Goal: Contribute content

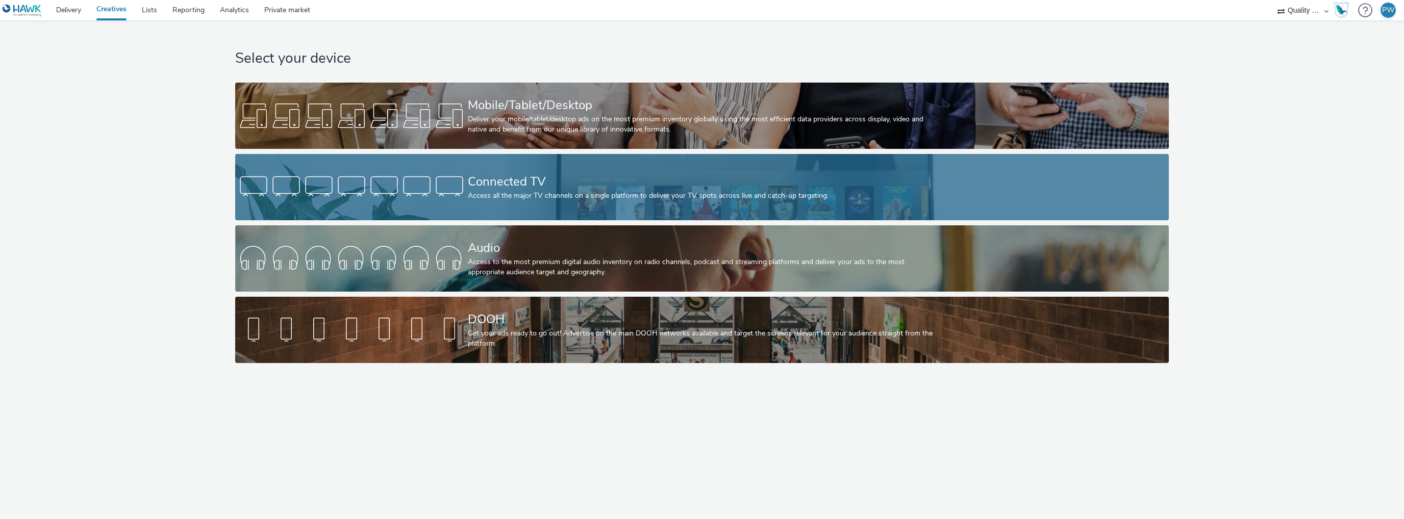
click at [495, 189] on div "Connected TV" at bounding box center [700, 182] width 465 height 18
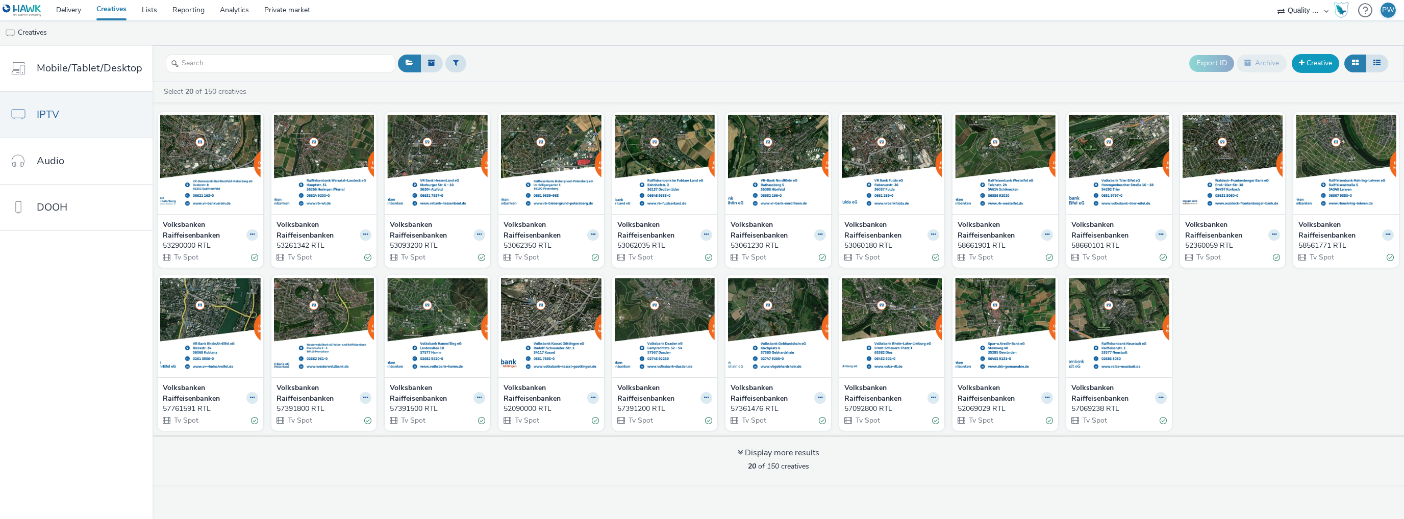
click at [1325, 60] on link "Creative" at bounding box center [1315, 63] width 47 height 18
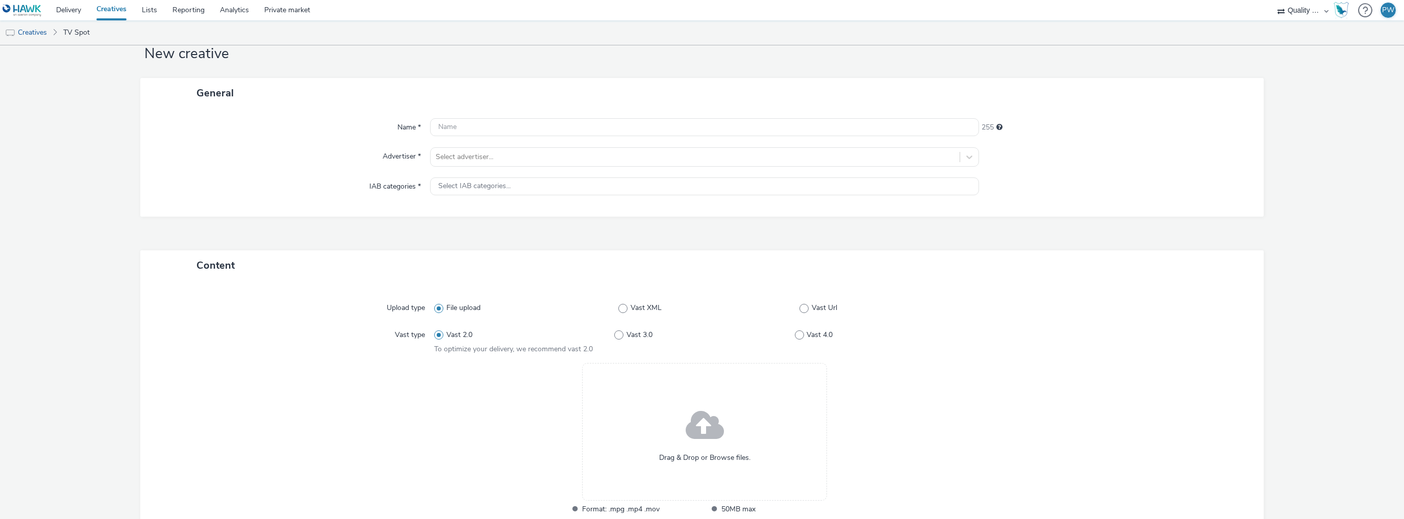
scroll to position [153, 0]
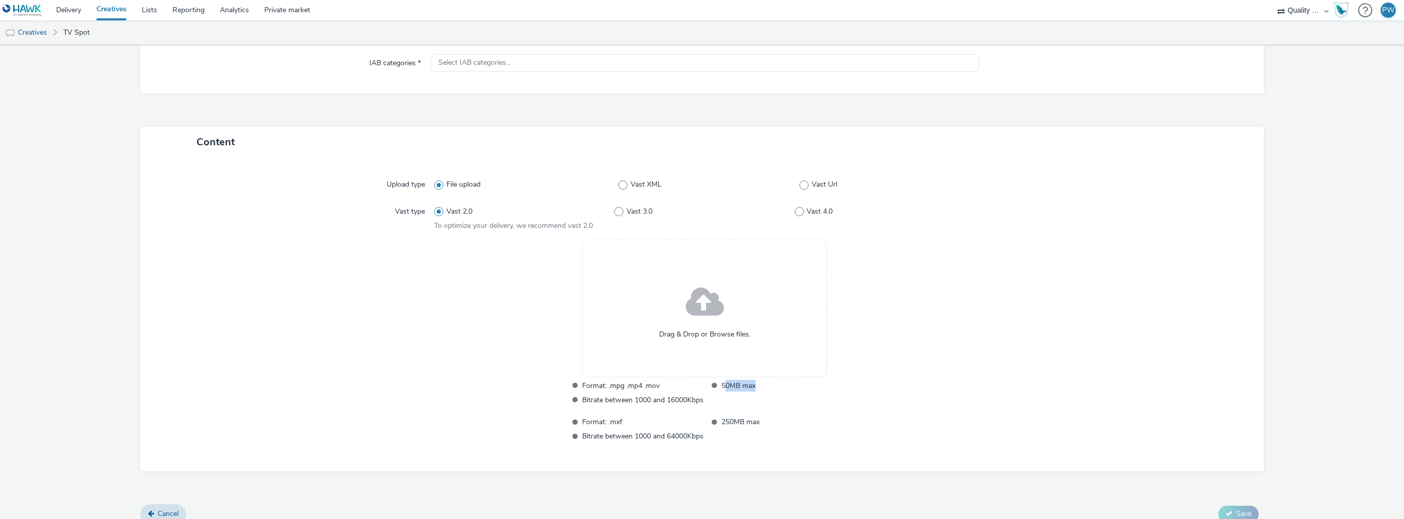
drag, startPoint x: 720, startPoint y: 385, endPoint x: 765, endPoint y: 388, distance: 45.0
click at [765, 388] on span "50MB max" at bounding box center [781, 386] width 121 height 12
drag, startPoint x: 714, startPoint y: 382, endPoint x: 771, endPoint y: 386, distance: 57.3
click at [771, 386] on li "50MB max" at bounding box center [774, 386] width 137 height 12
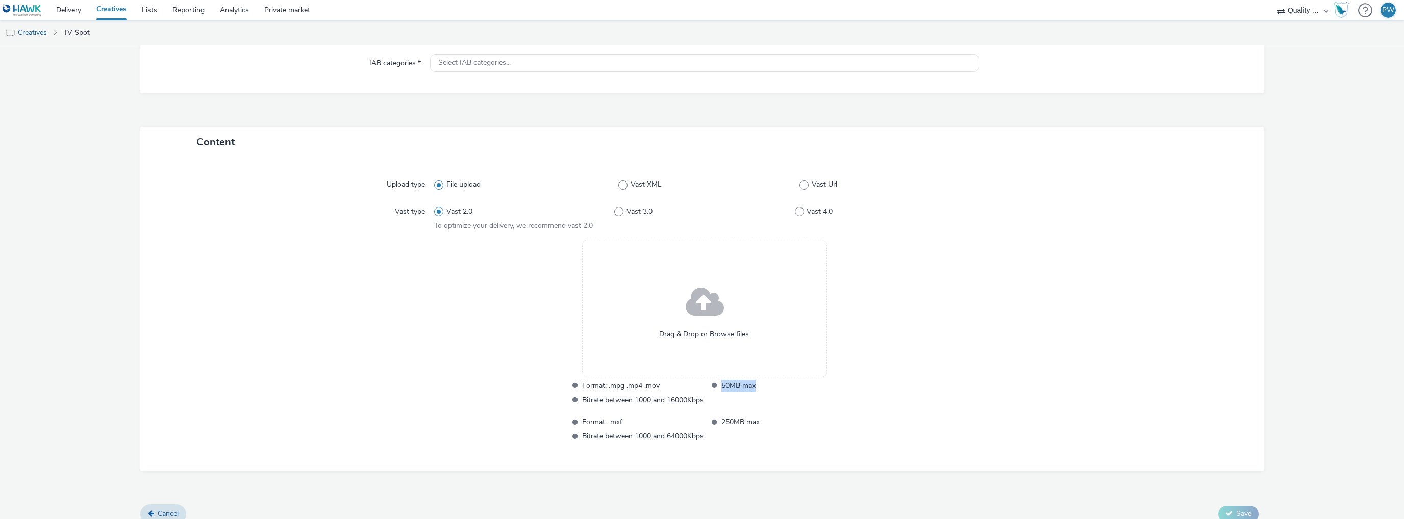
click at [771, 386] on span "50MB max" at bounding box center [781, 386] width 121 height 12
